Goal: Task Accomplishment & Management: Complete application form

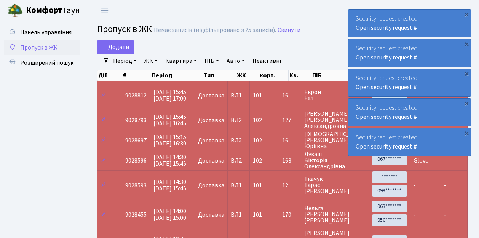
select select "25"
click at [51, 46] on span "Пропуск в ЖК" at bounding box center [38, 47] width 37 height 8
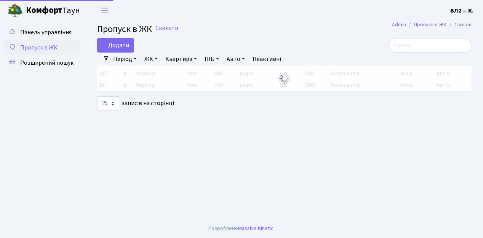
select select "25"
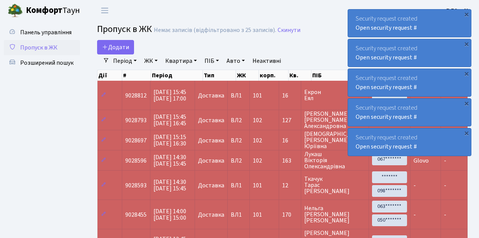
click at [41, 46] on span "Пропуск в ЖК" at bounding box center [38, 47] width 37 height 8
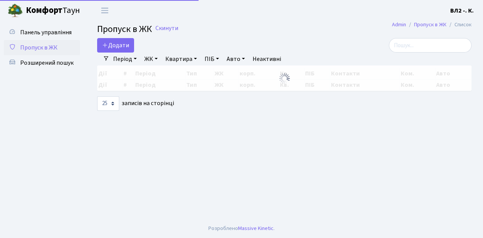
select select "25"
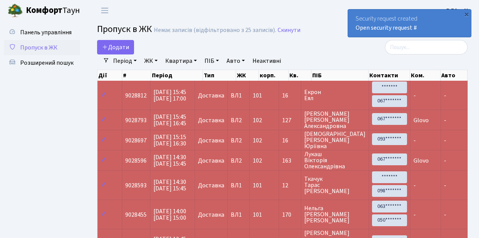
click at [48, 48] on span "Пропуск в ЖК" at bounding box center [38, 47] width 37 height 8
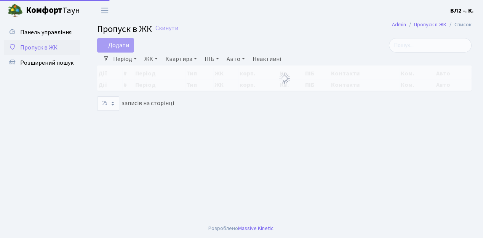
select select "25"
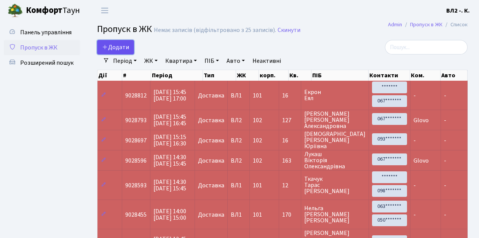
click at [120, 46] on span "Додати" at bounding box center [115, 47] width 27 height 8
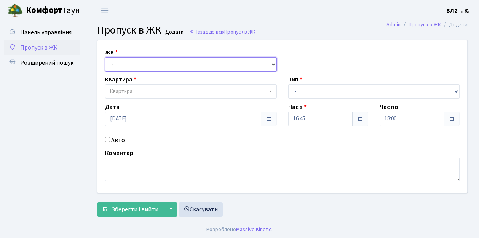
click at [127, 62] on select "- [STREET_ADDRESS][PERSON_NAME]" at bounding box center [191, 64] width 172 height 14
select select "317"
click at [105, 57] on select "- [STREET_ADDRESS][PERSON_NAME]" at bounding box center [191, 64] width 172 height 14
select select
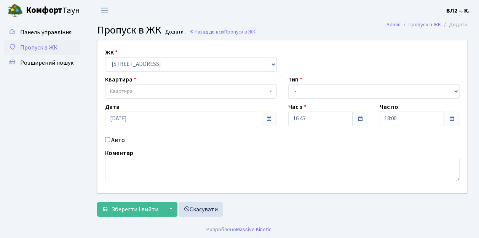
click at [140, 92] on span "Квартира" at bounding box center [188, 92] width 157 height 8
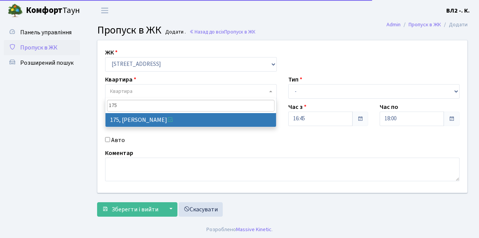
type input "175"
select select "38461"
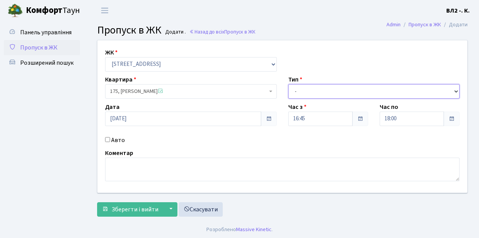
click at [302, 93] on select "- Доставка Таксі Гості Сервіс" at bounding box center [374, 91] width 172 height 14
select select "1"
click at [288, 84] on select "- Доставка Таксі Гості Сервіс" at bounding box center [374, 91] width 172 height 14
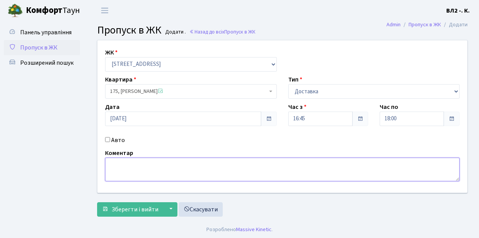
click at [121, 174] on textarea at bounding box center [282, 170] width 354 height 24
type textarea "1"
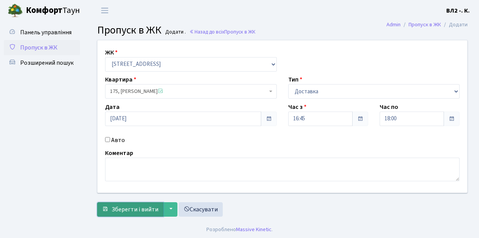
click at [136, 208] on span "Зберегти і вийти" at bounding box center [135, 209] width 47 height 8
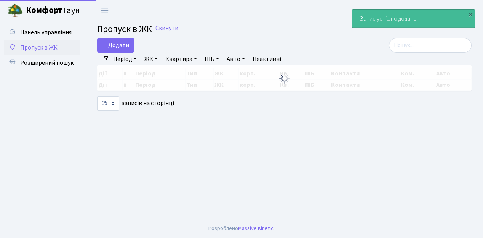
select select "25"
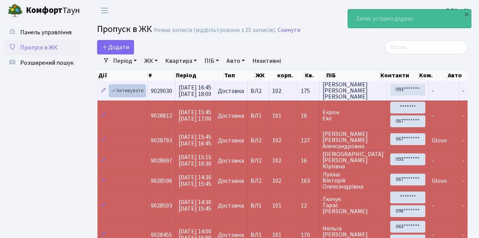
click at [132, 90] on link "Активувати" at bounding box center [127, 91] width 36 height 12
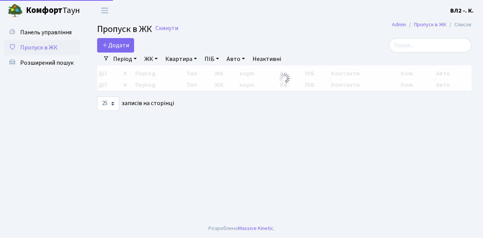
select select "25"
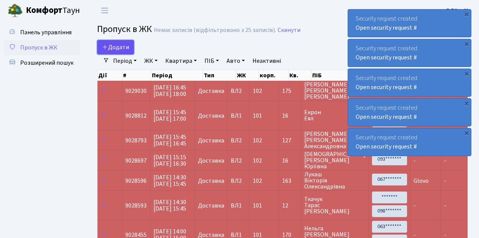
click at [118, 46] on span "Додати" at bounding box center [115, 47] width 27 height 8
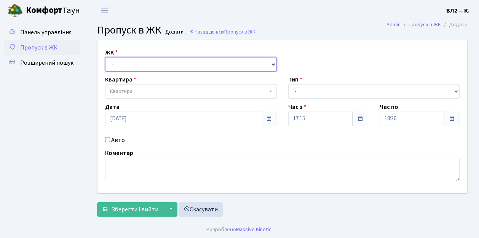
click at [116, 66] on select "- ВЛ1, Ужгородський пров., 4/1 ВЛ2, Голосіївський просп., 76 ВЛ3, пр.Голосіївсь…" at bounding box center [191, 64] width 172 height 14
select select "317"
click at [105, 57] on select "- ВЛ1, Ужгородський пров., 4/1 ВЛ2, Голосіївський просп., 76 ВЛ3, пр.Голосіївсь…" at bounding box center [191, 64] width 172 height 14
select select
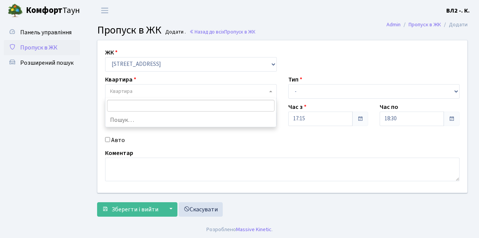
click at [136, 85] on span "Квартира" at bounding box center [191, 91] width 172 height 14
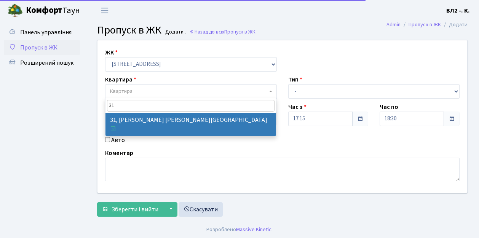
type input "31"
select select "38032"
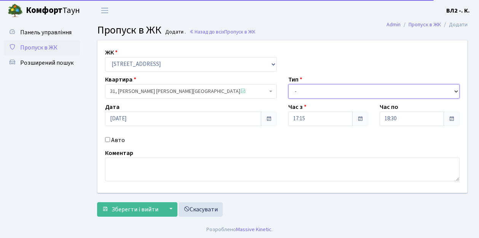
click at [337, 91] on select "- Доставка Таксі Гості Сервіс" at bounding box center [374, 91] width 172 height 14
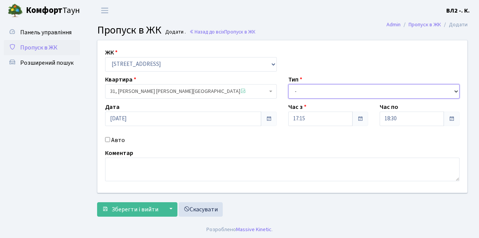
select select "1"
click at [288, 84] on select "- Доставка Таксі Гості Сервіс" at bounding box center [374, 91] width 172 height 14
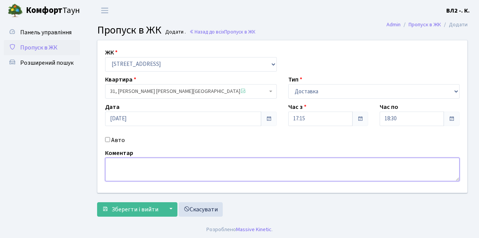
click at [144, 165] on textarea at bounding box center [282, 170] width 354 height 24
type textarea "Glovo"
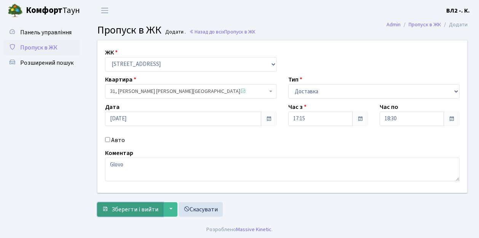
click at [139, 206] on span "Зберегти і вийти" at bounding box center [135, 209] width 47 height 8
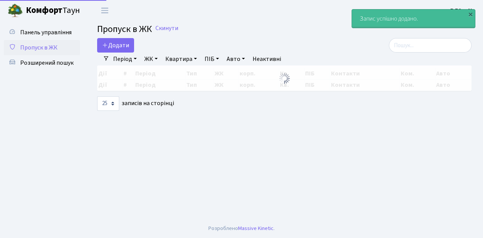
select select "25"
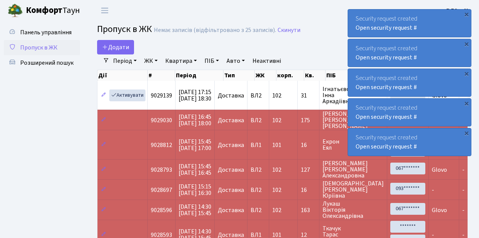
click at [48, 46] on span "Пропуск в ЖК" at bounding box center [38, 47] width 37 height 8
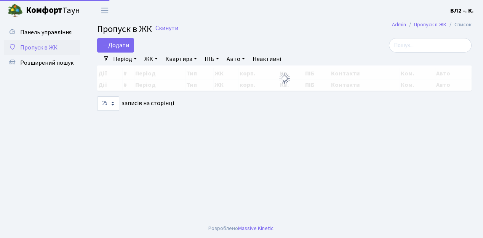
select select "25"
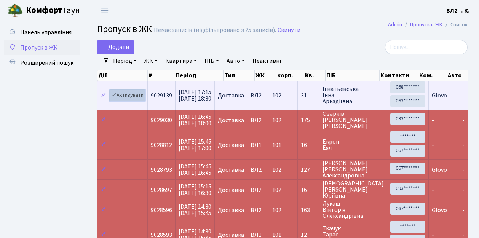
click at [134, 94] on link "Активувати" at bounding box center [127, 95] width 36 height 12
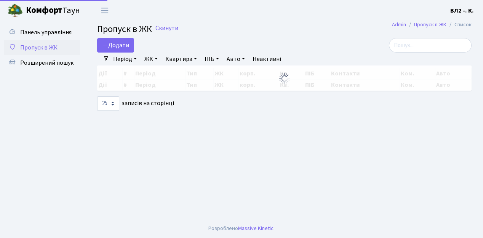
select select "25"
